Goal: Transaction & Acquisition: Purchase product/service

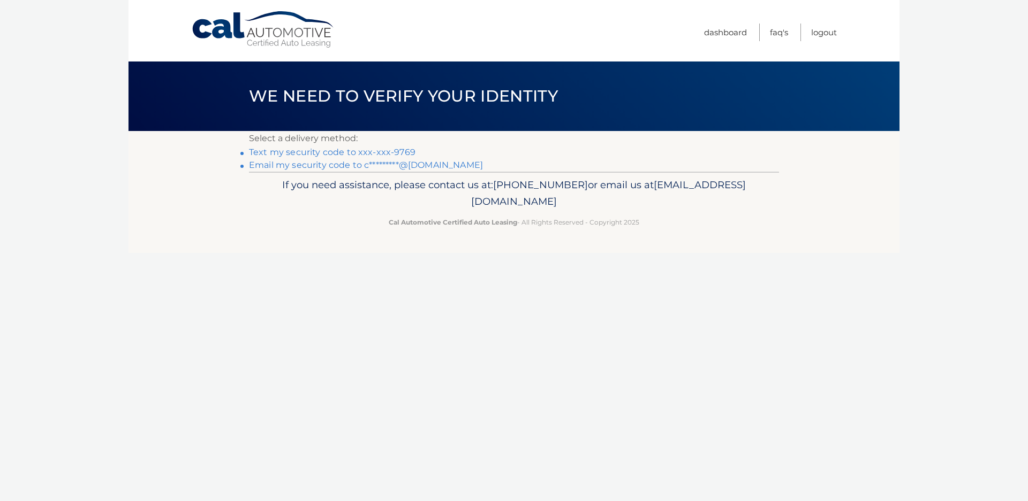
click at [325, 168] on link "Email my security code to c*********@gmail.com" at bounding box center [366, 165] width 234 height 10
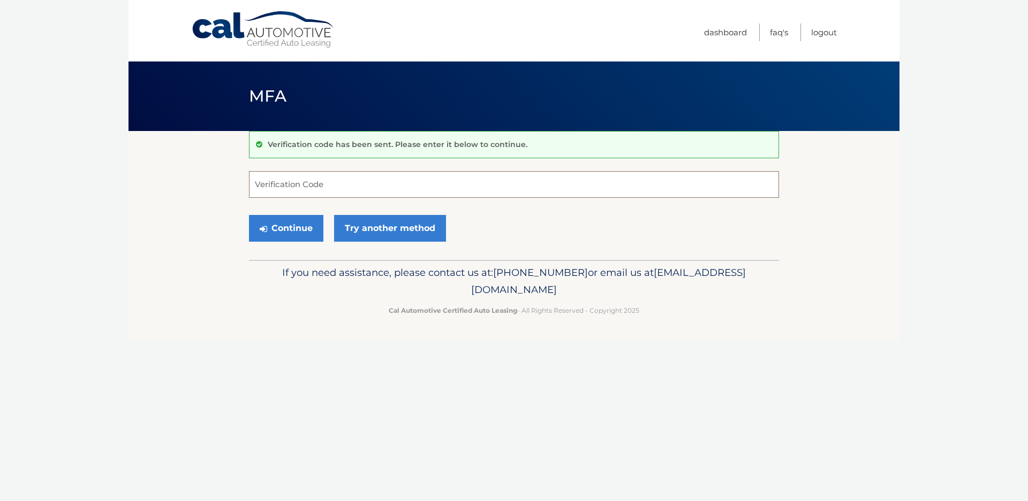
click at [379, 180] on input "Verification Code" at bounding box center [514, 184] width 530 height 27
click at [341, 188] on input "Verification Code" at bounding box center [514, 184] width 530 height 27
type input "128441"
click at [288, 235] on button "Continue" at bounding box center [286, 228] width 74 height 27
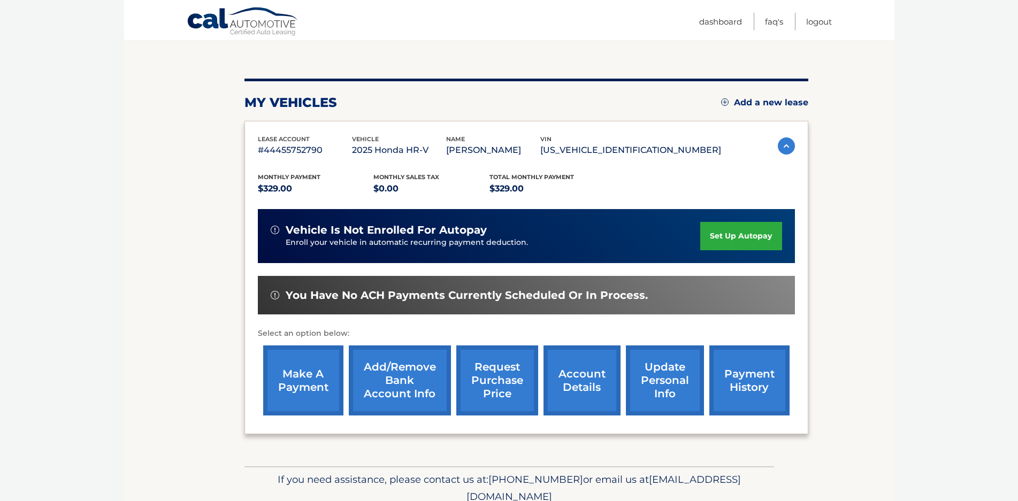
scroll to position [164, 0]
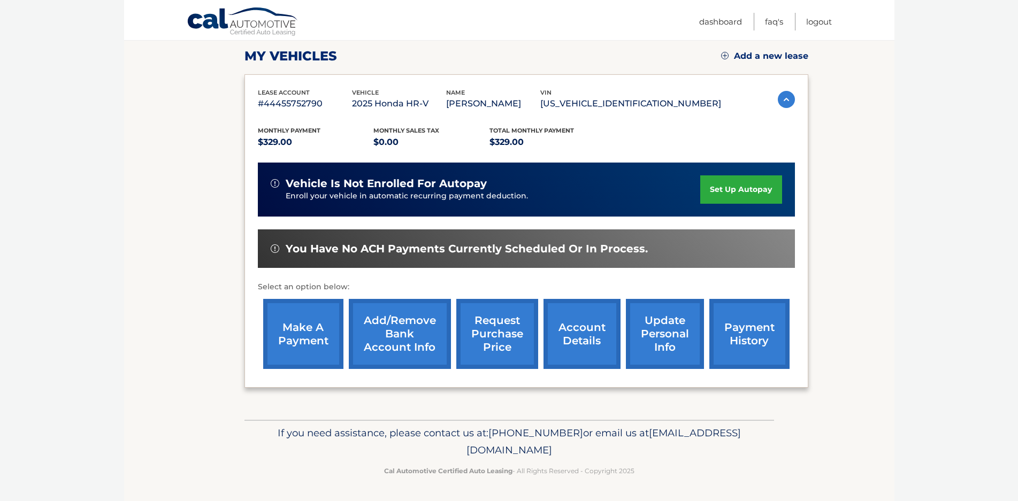
click at [289, 318] on link "make a payment" at bounding box center [303, 334] width 80 height 70
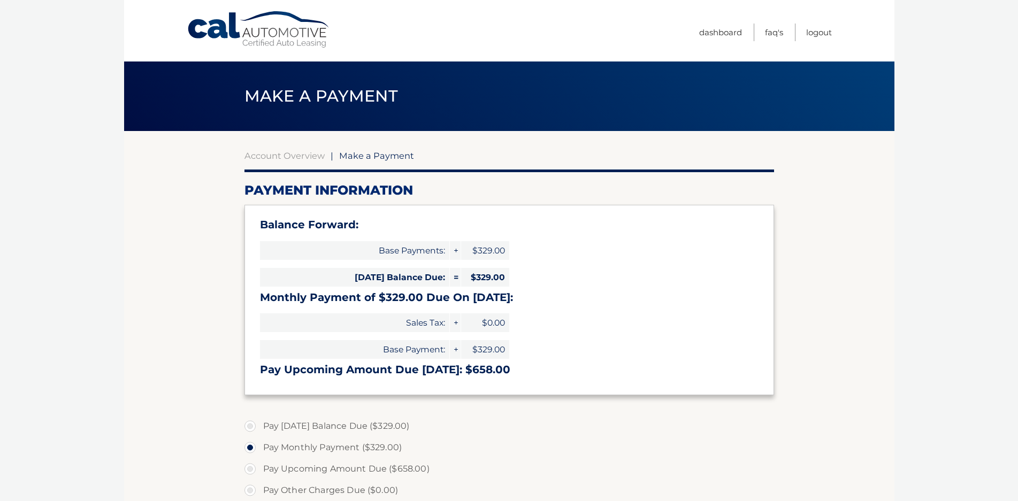
select select "MTM4M2MzYjEtNmFmNy00NTZlLWJlMjctYTJiZTViYjI5ODg5"
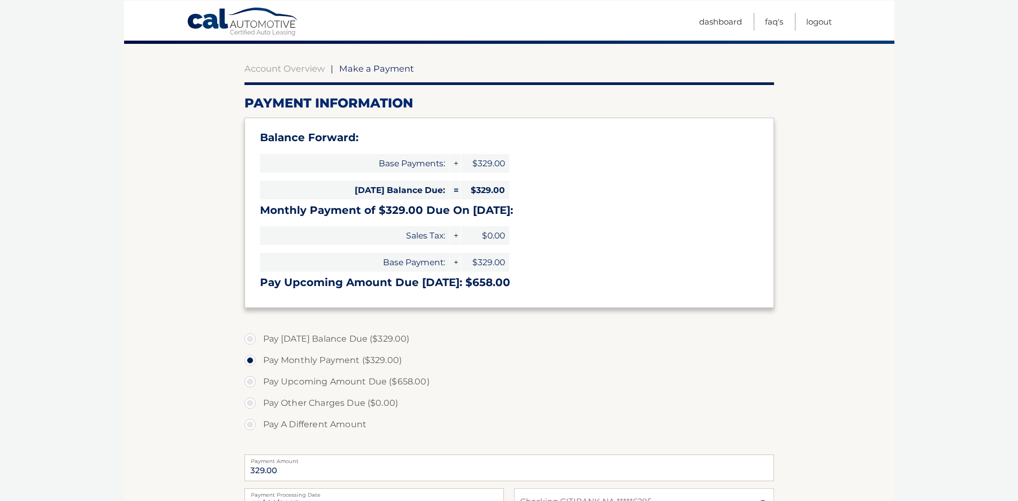
scroll to position [109, 0]
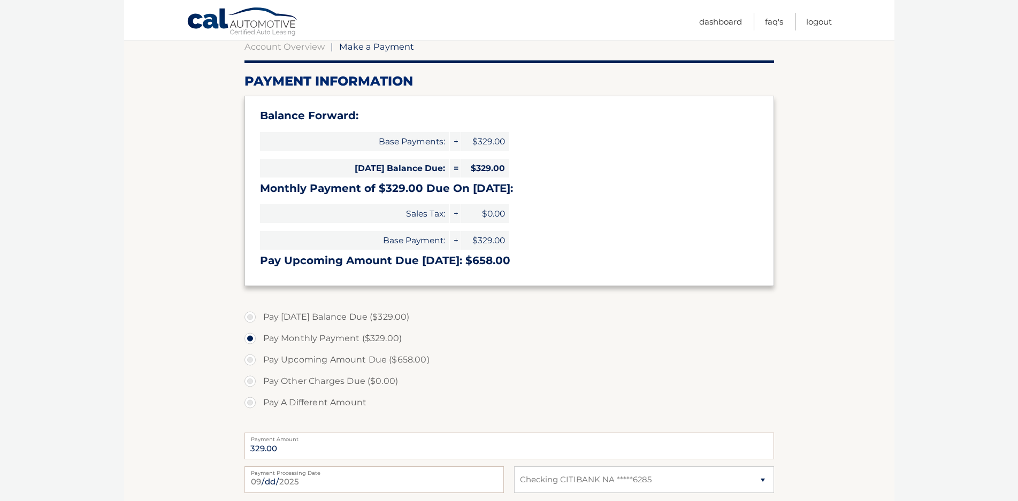
click at [253, 362] on label "Pay Upcoming Amount Due ($658.00)" at bounding box center [510, 359] width 530 height 21
click at [253, 362] on input "Pay Upcoming Amount Due ($658.00)" at bounding box center [254, 357] width 11 height 17
radio input "true"
type input "658.00"
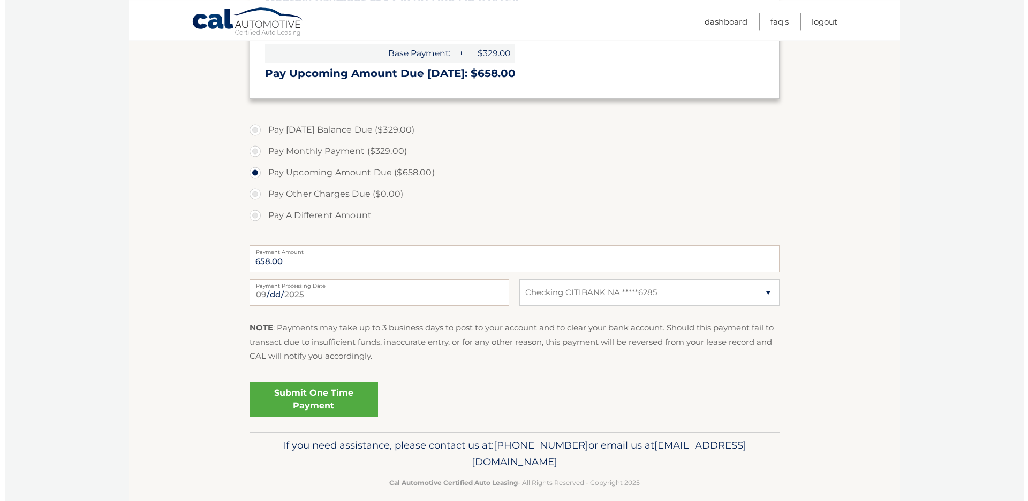
scroll to position [309, 0]
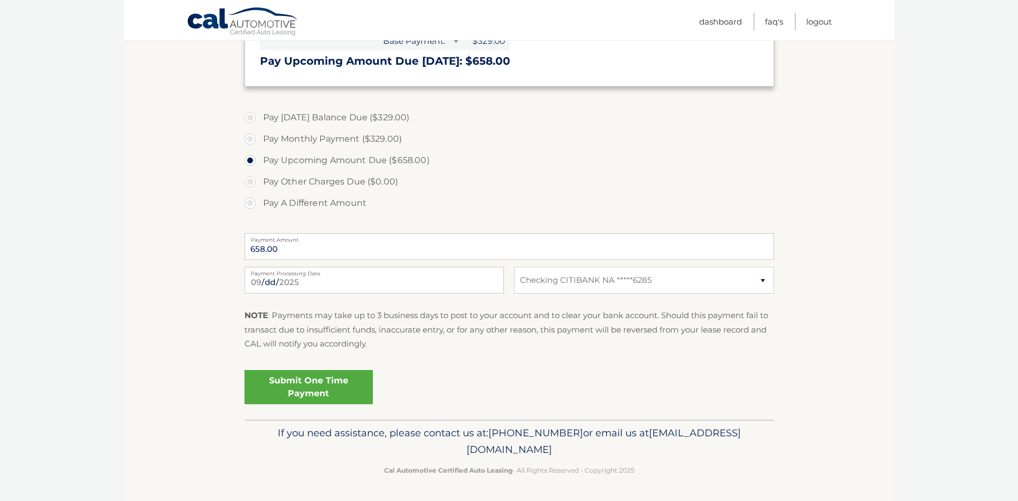
click at [329, 385] on link "Submit One Time Payment" at bounding box center [309, 387] width 128 height 34
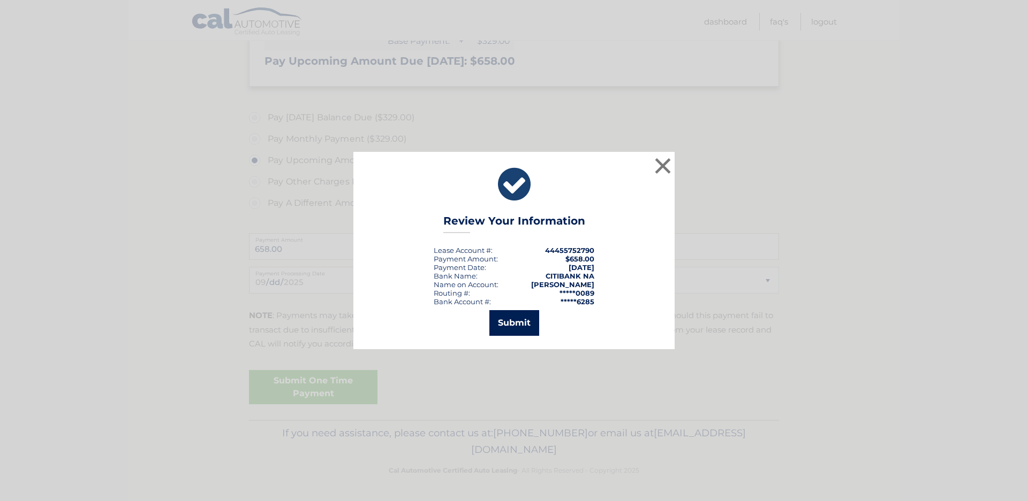
click at [520, 325] on button "Submit" at bounding box center [514, 323] width 50 height 26
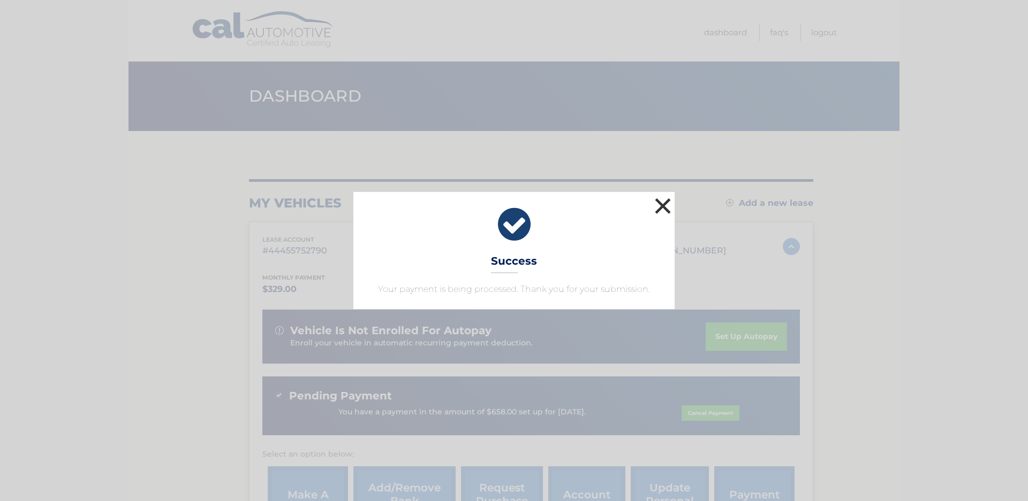
click at [659, 204] on button "×" at bounding box center [662, 205] width 21 height 21
